Goal: Find specific page/section: Find specific page/section

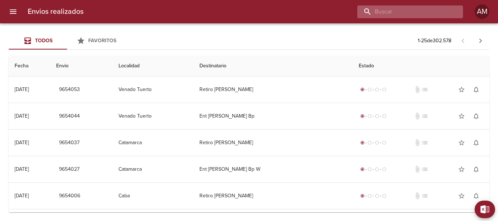
click at [414, 14] on input "buscar" at bounding box center [403, 11] width 93 height 13
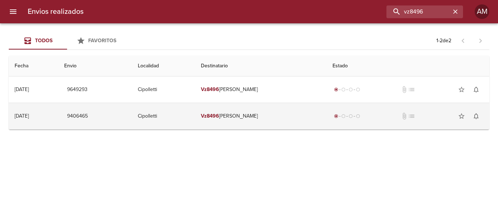
click at [230, 116] on td "Vz8496 [PERSON_NAME]" at bounding box center [261, 116] width 132 height 26
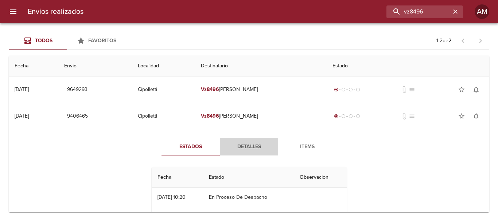
click at [252, 147] on span "Detalles" at bounding box center [249, 146] width 50 height 9
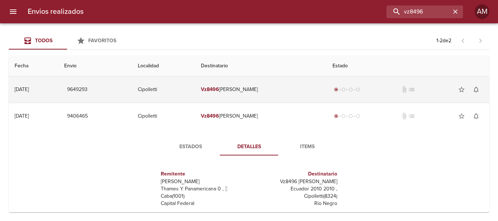
click at [244, 90] on td "Vz8496 [PERSON_NAME]" at bounding box center [261, 89] width 132 height 26
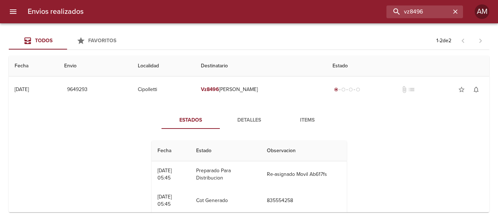
click at [249, 117] on span "Detalles" at bounding box center [249, 120] width 50 height 9
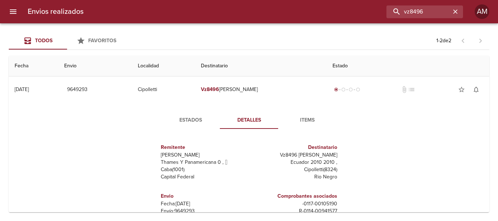
scroll to position [36, 0]
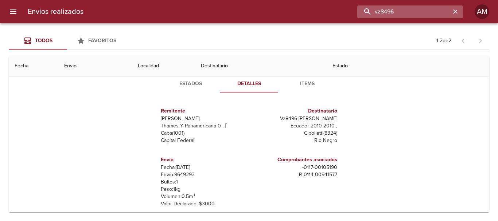
click at [431, 11] on input "vz8496" at bounding box center [403, 11] width 93 height 13
type input "vz8621"
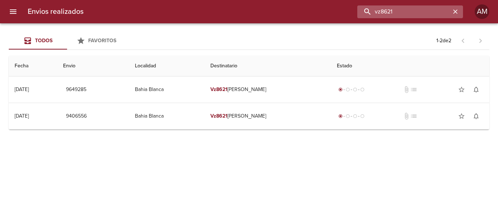
scroll to position [0, 0]
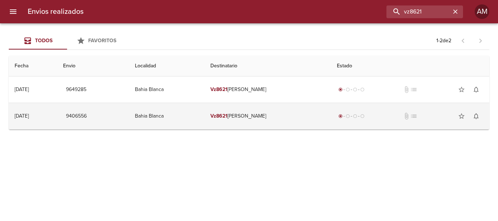
click at [251, 117] on td "Vz8621 [PERSON_NAME]" at bounding box center [267, 116] width 126 height 26
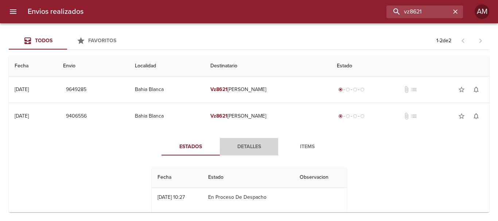
click at [247, 145] on span "Detalles" at bounding box center [249, 146] width 50 height 9
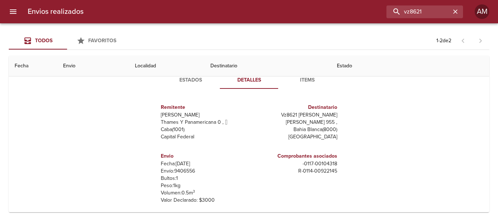
scroll to position [30, 0]
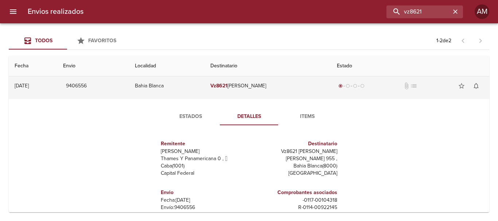
click at [251, 87] on td "Vz8621 [PERSON_NAME]" at bounding box center [267, 86] width 126 height 26
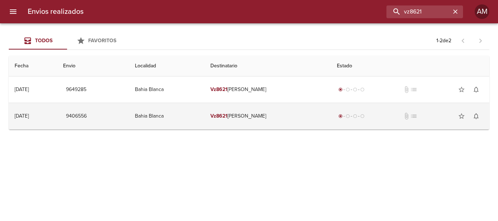
scroll to position [0, 0]
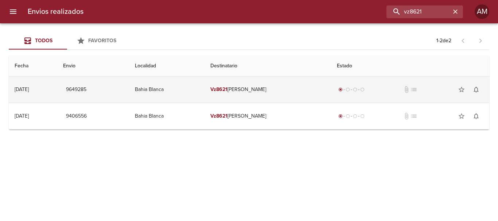
click at [262, 88] on td "Vz8621 [PERSON_NAME]" at bounding box center [267, 89] width 126 height 26
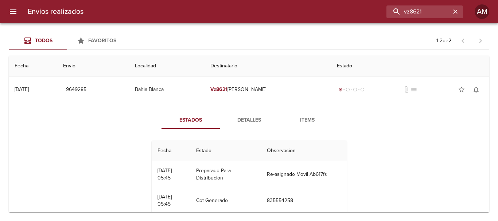
click at [248, 119] on span "Detalles" at bounding box center [249, 120] width 50 height 9
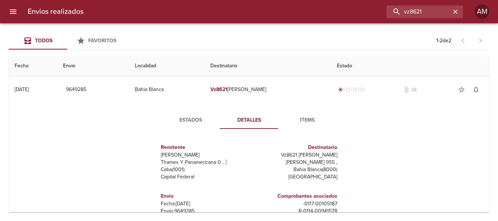
scroll to position [103, 0]
